Goal: Task Accomplishment & Management: Manage account settings

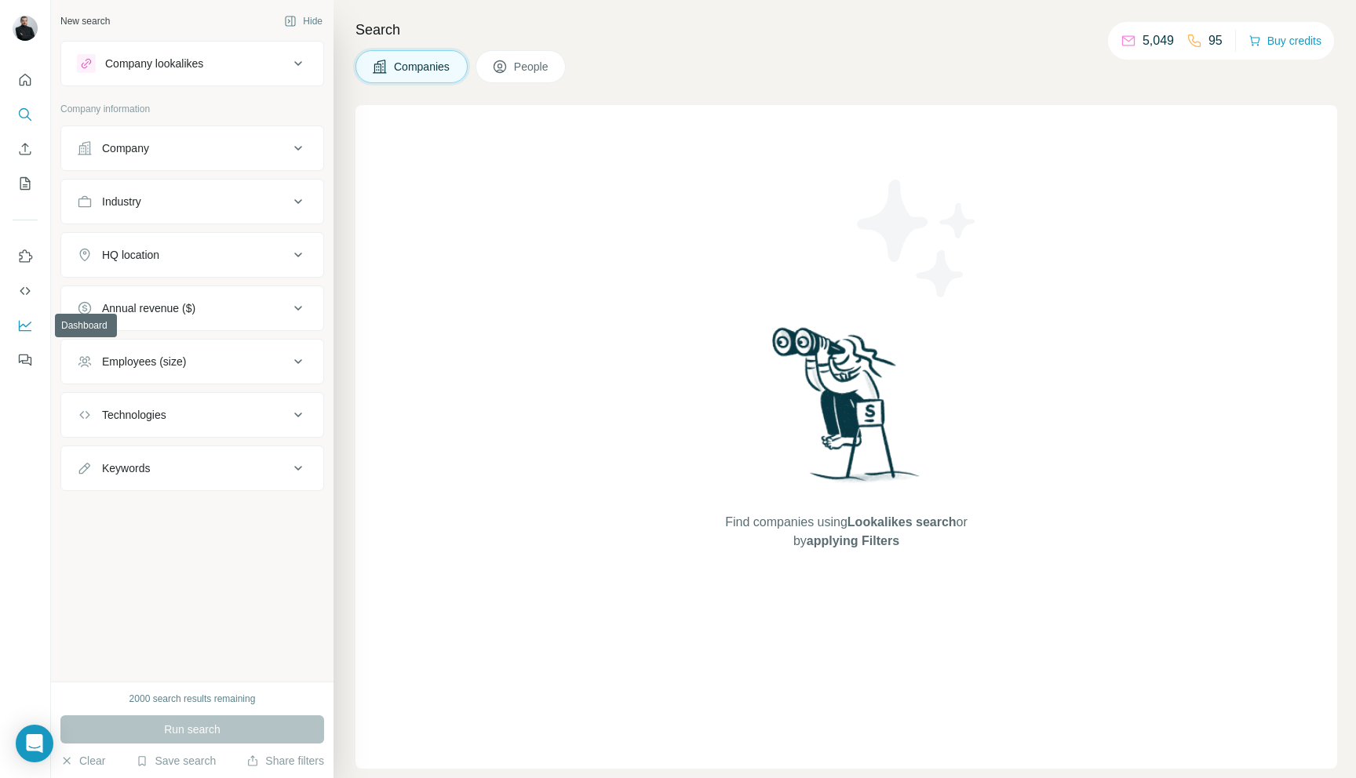
click at [24, 330] on icon "Dashboard" at bounding box center [25, 326] width 13 height 11
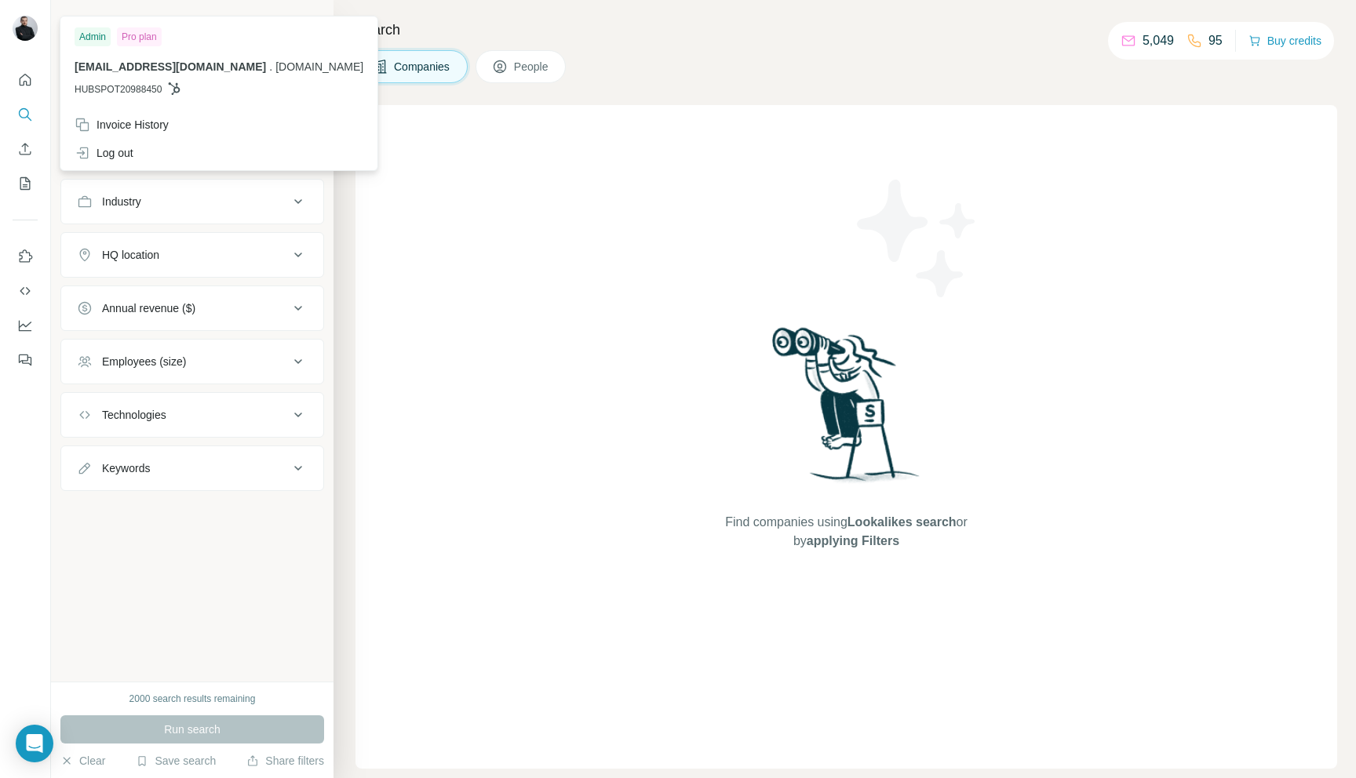
click at [13, 31] on img at bounding box center [25, 28] width 25 height 25
click at [143, 117] on div "Invoice History" at bounding box center [122, 125] width 94 height 16
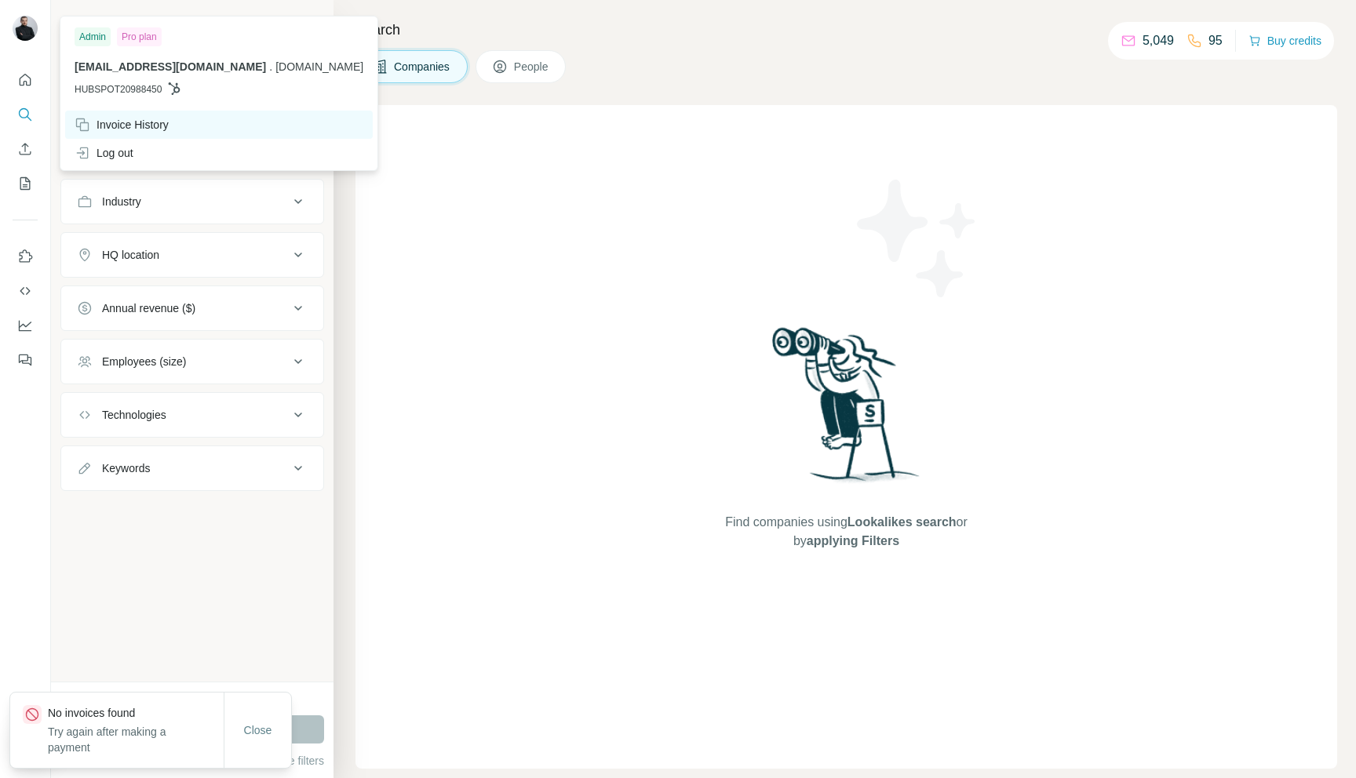
click at [191, 123] on div "Invoice History" at bounding box center [219, 125] width 308 height 28
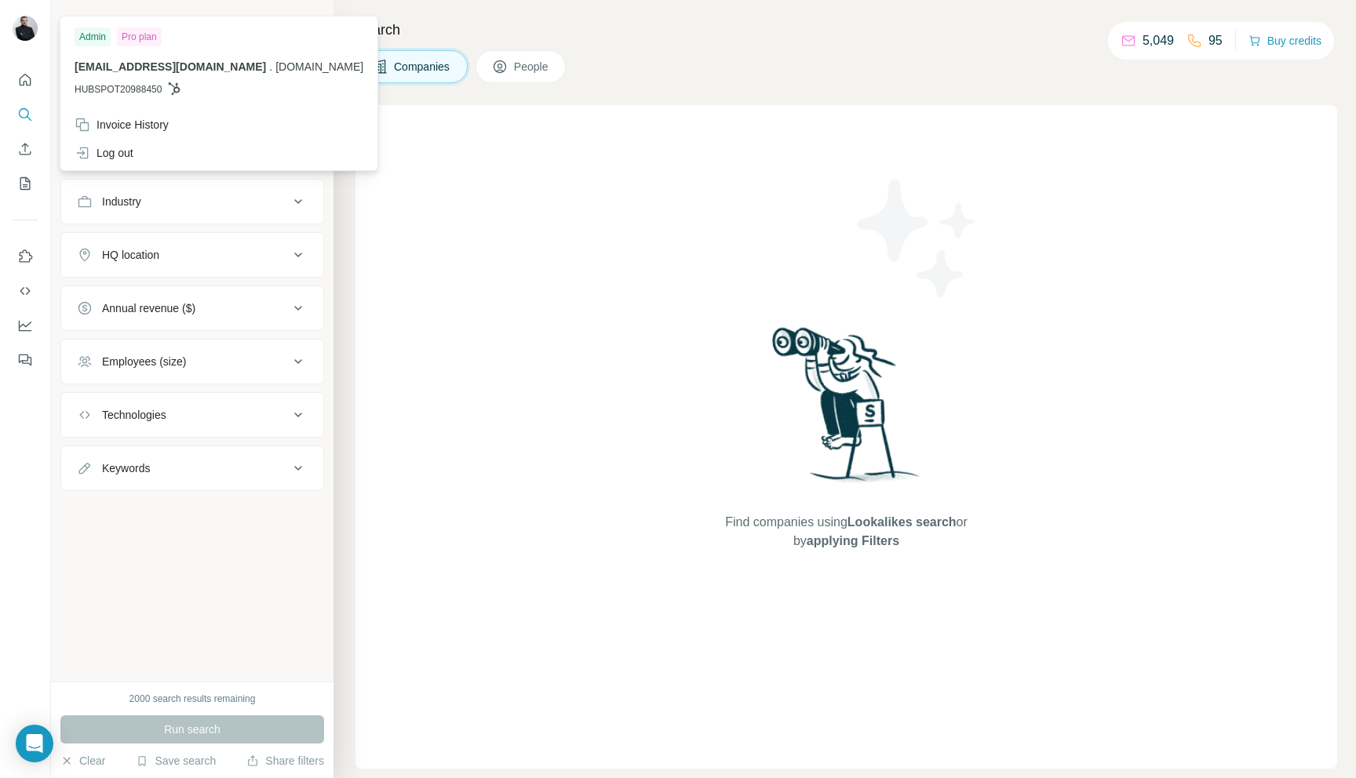
click at [147, 38] on div "Pro plan" at bounding box center [139, 36] width 45 height 19
click at [29, 83] on icon "Quick start" at bounding box center [25, 80] width 16 height 16
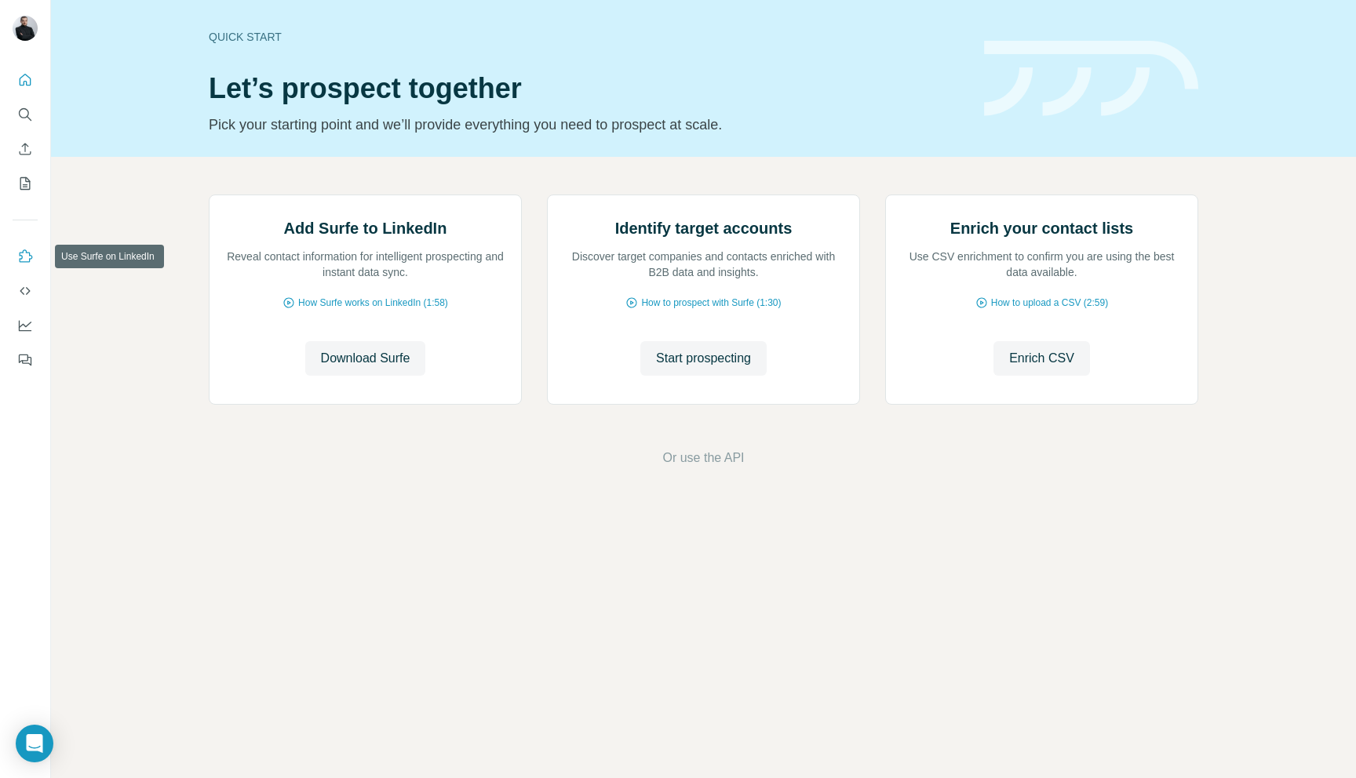
click at [31, 256] on icon "Use Surfe on LinkedIn" at bounding box center [26, 256] width 13 height 13
